Goal: Information Seeking & Learning: Learn about a topic

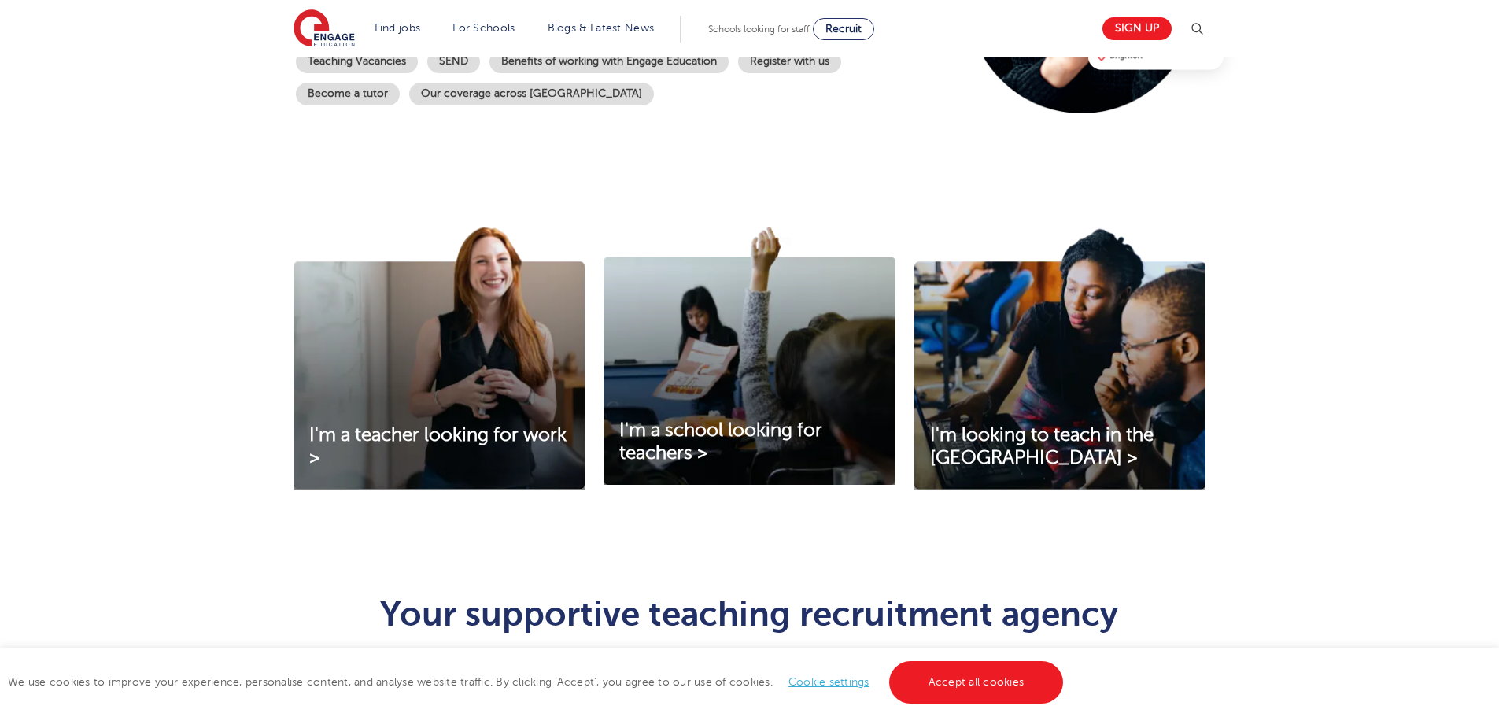
scroll to position [394, 0]
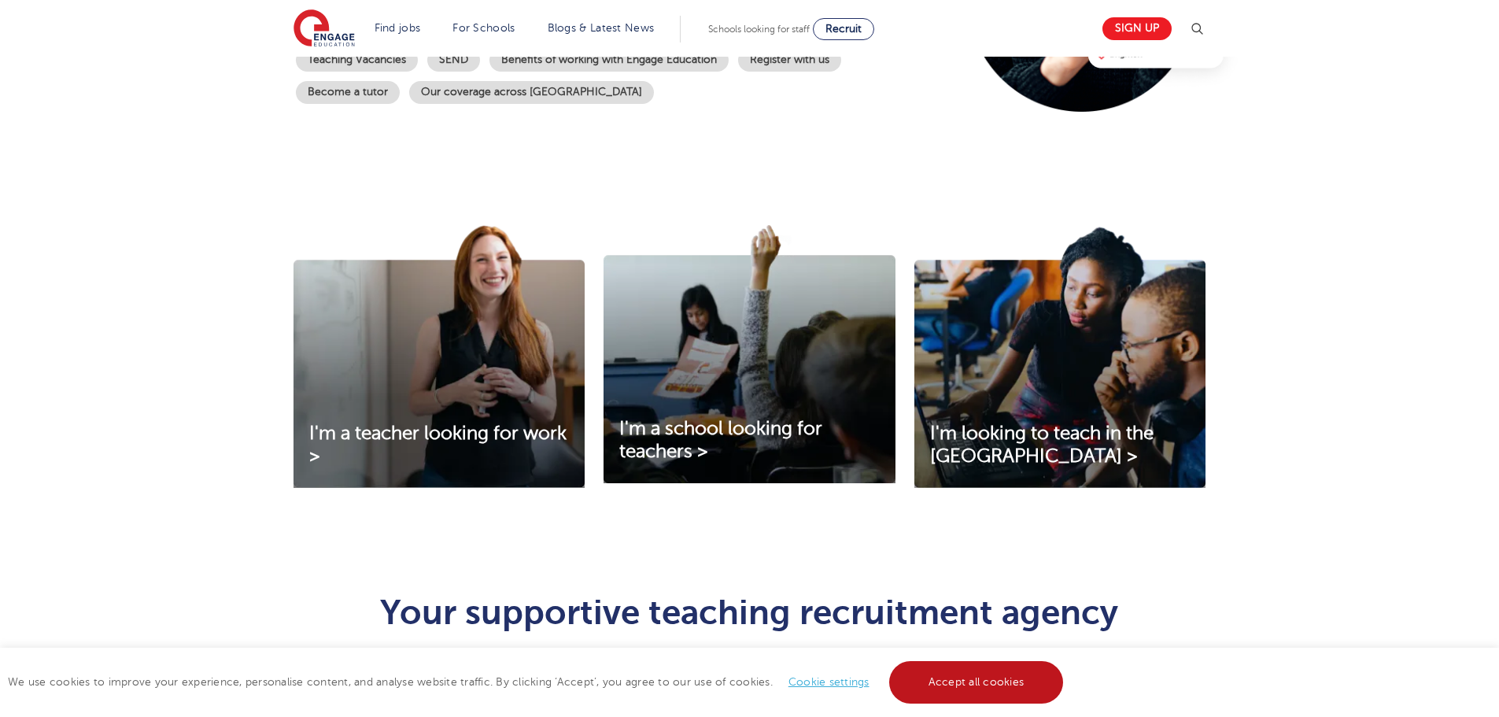
drag, startPoint x: 976, startPoint y: 686, endPoint x: 941, endPoint y: 685, distance: 34.6
click at [977, 685] on link "Accept all cookies" at bounding box center [976, 682] width 175 height 42
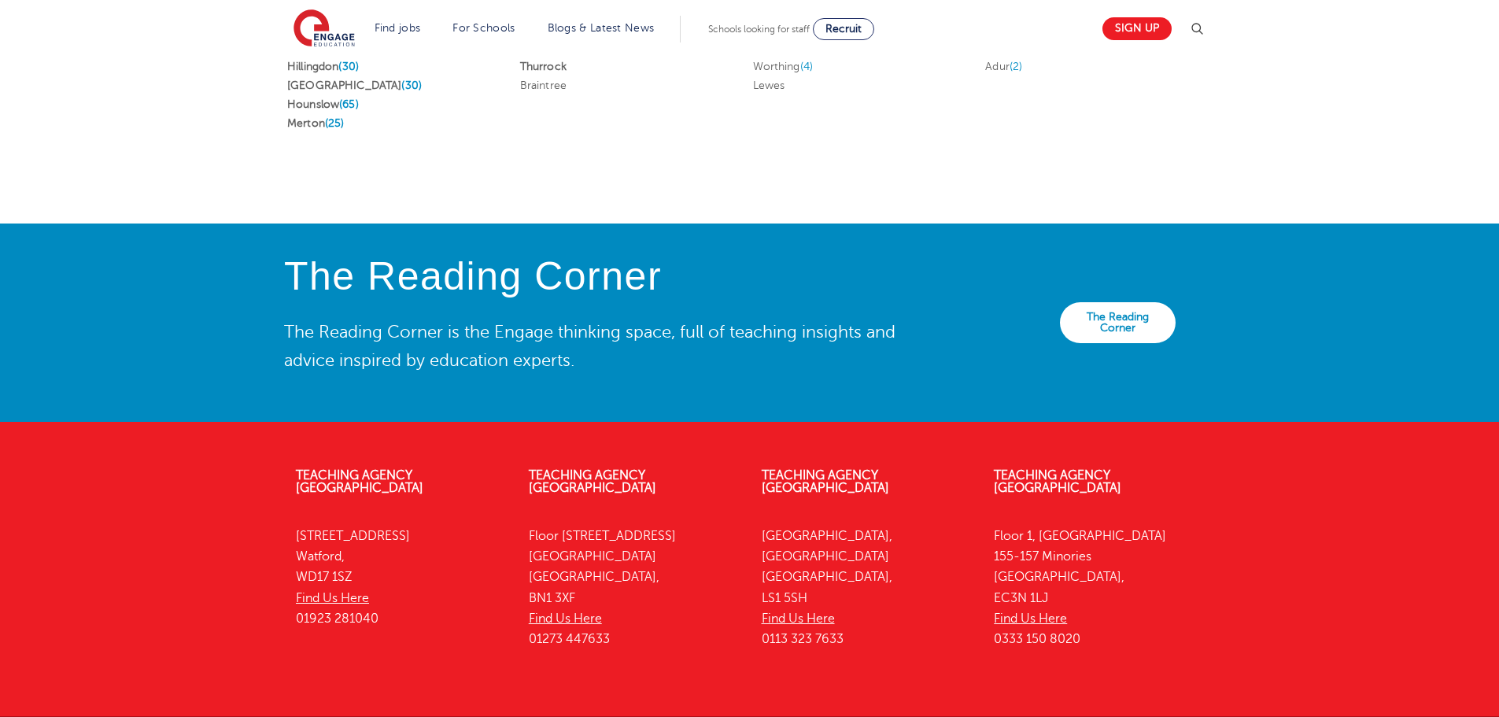
scroll to position [3356, 0]
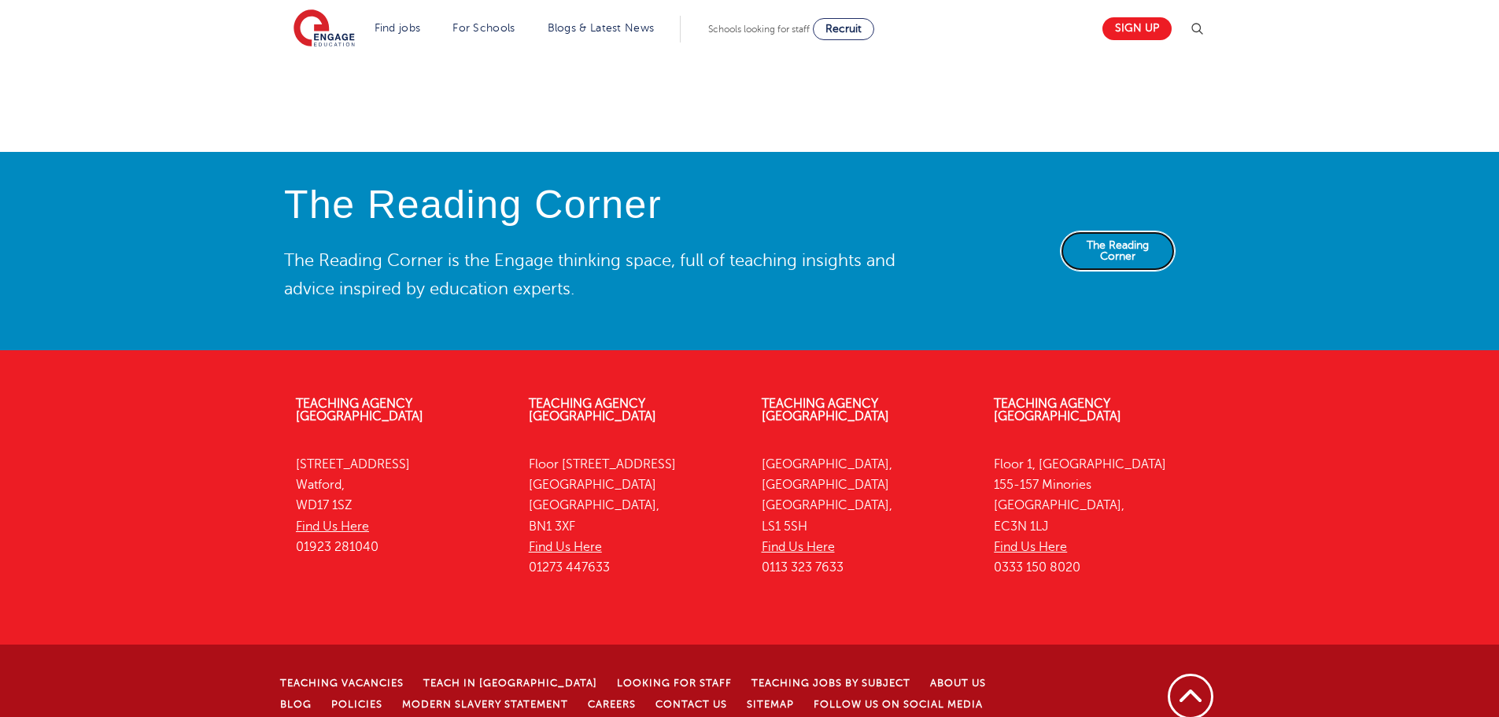
click at [1156, 242] on link "The Reading Corner" at bounding box center [1118, 251] width 116 height 41
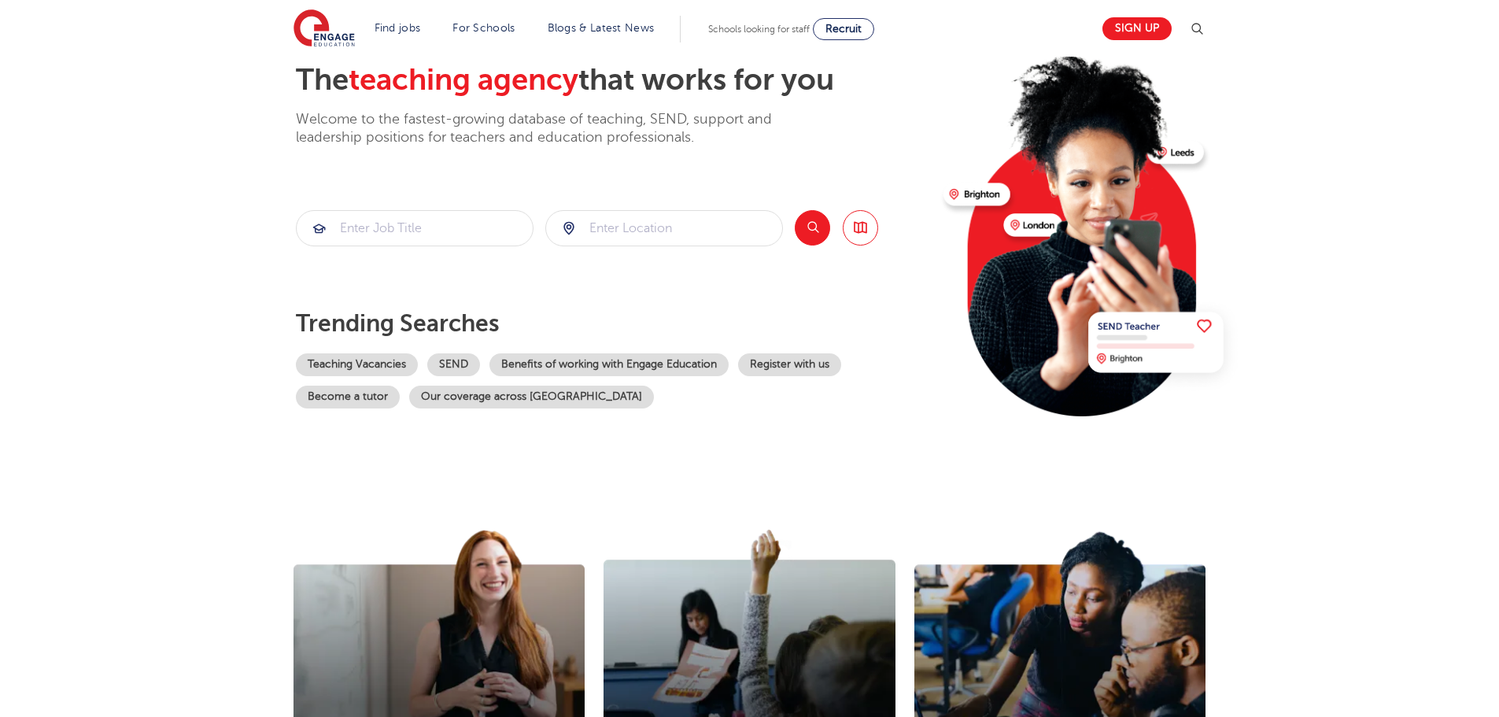
scroll to position [0, 0]
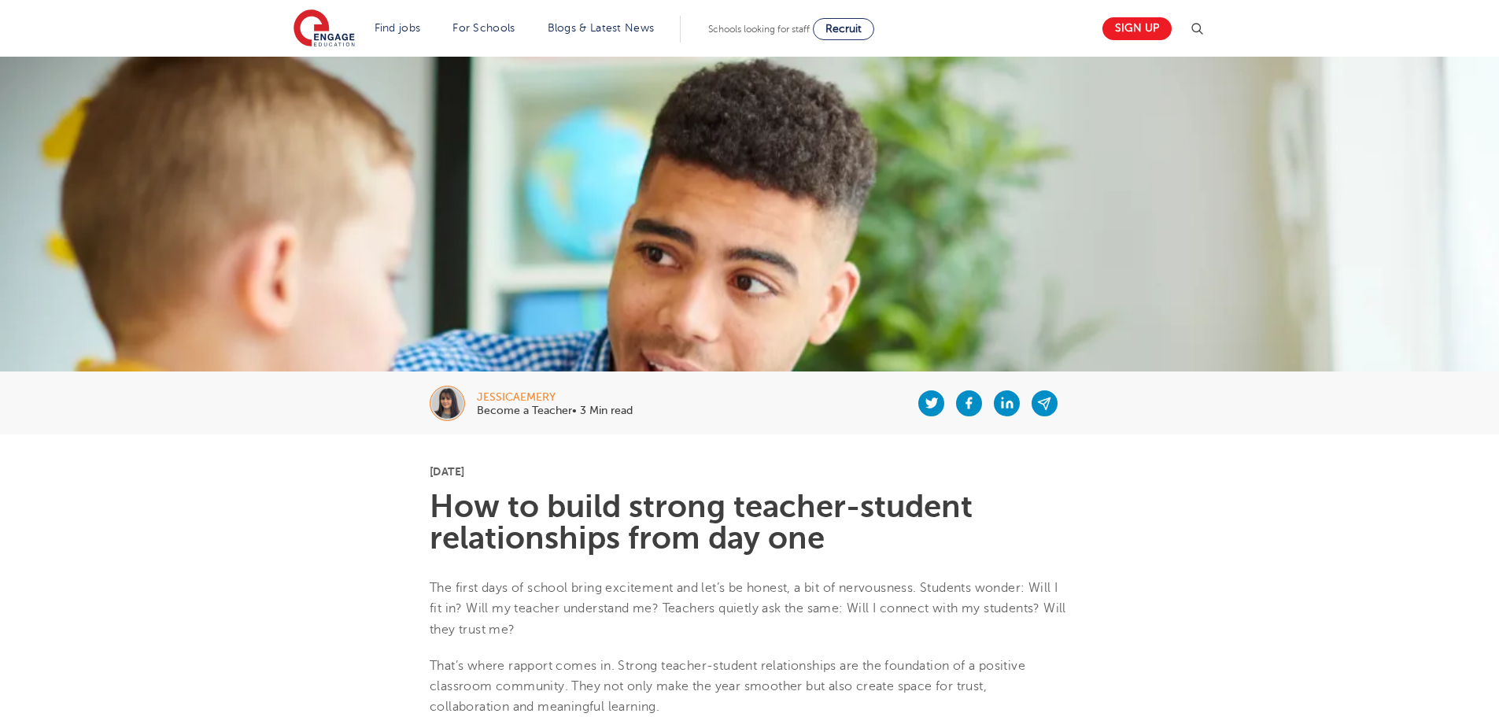
click at [535, 396] on div "jessicaemery" at bounding box center [555, 397] width 156 height 11
